Goal: Find specific page/section: Find specific page/section

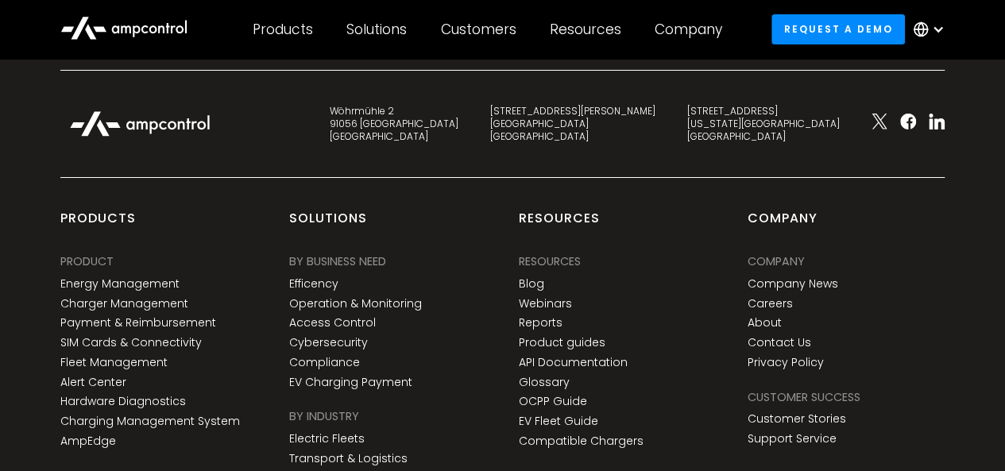
scroll to position [5804, 0]
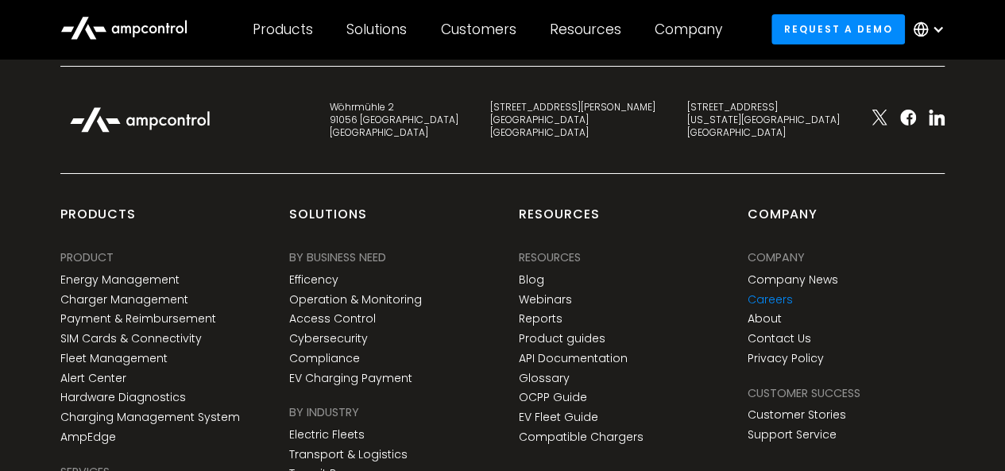
click at [765, 293] on link "Careers" at bounding box center [770, 300] width 45 height 14
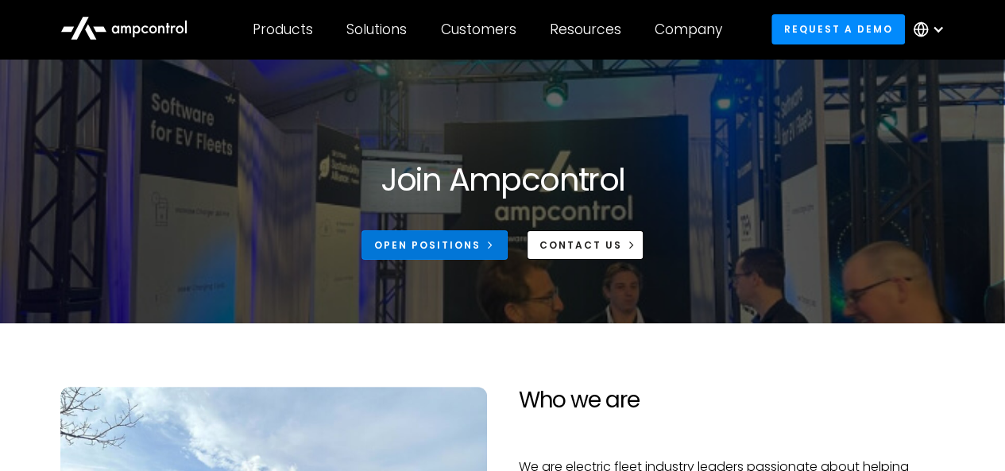
click at [418, 245] on div "Open Positions" at bounding box center [427, 245] width 106 height 14
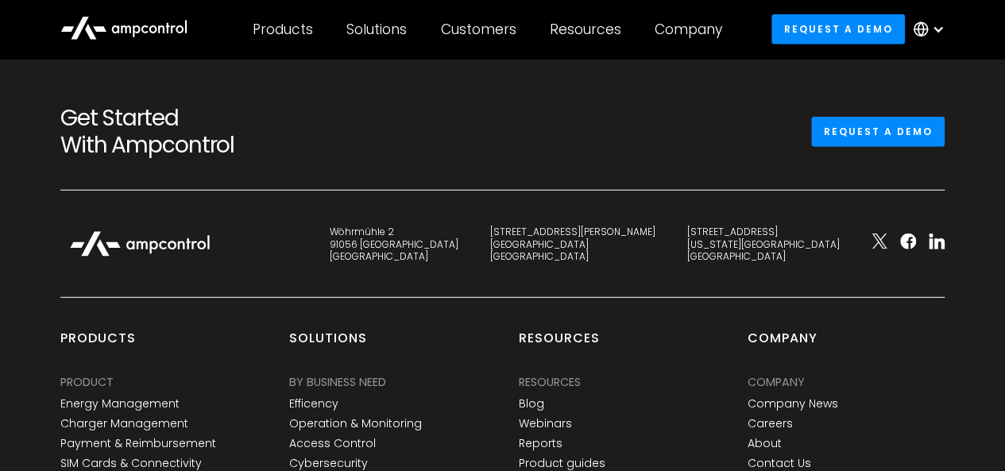
scroll to position [2204, 0]
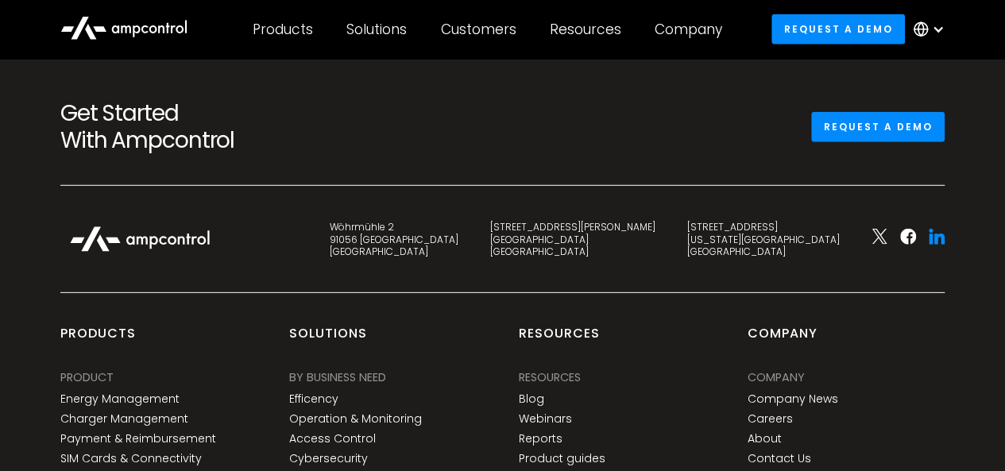
click at [929, 249] on div at bounding box center [937, 239] width 16 height 21
